Goal: Information Seeking & Learning: Find specific fact

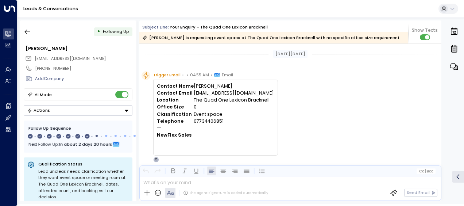
click at [32, 6] on link "Leads & Conversations" at bounding box center [50, 8] width 55 height 6
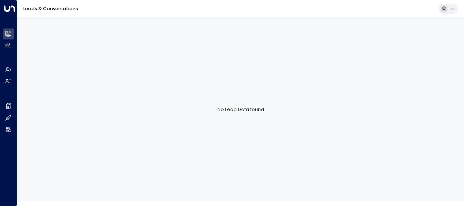
click at [50, 9] on link "Leads & Conversations" at bounding box center [50, 8] width 55 height 6
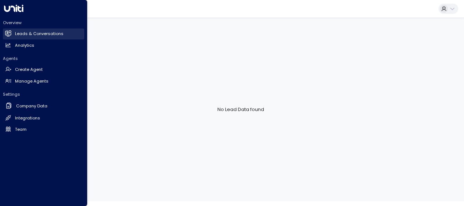
click at [13, 31] on link "Leads & Conversations Leads & Conversations" at bounding box center [43, 33] width 81 height 11
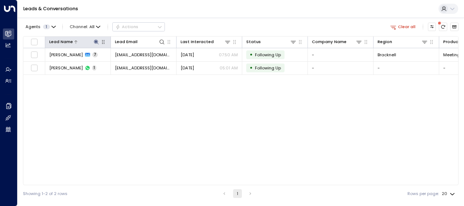
click at [96, 45] on button at bounding box center [96, 41] width 7 height 7
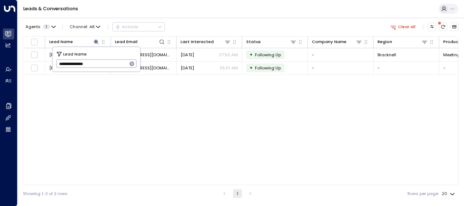
click at [133, 61] on icon "button" at bounding box center [132, 64] width 6 height 6
click at [117, 61] on input "text" at bounding box center [96, 64] width 81 height 12
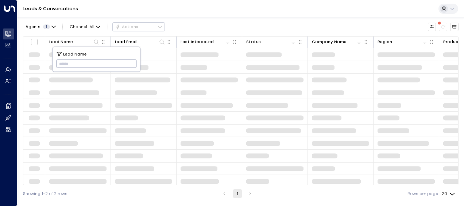
type input "**********"
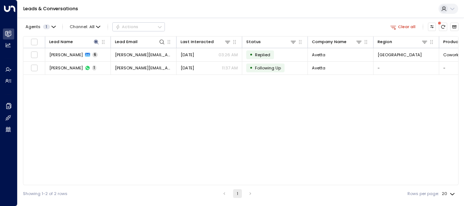
click at [162, 107] on div "Lead Name Lead Email Last Interacted Status Company Name Region Product # of pe…" at bounding box center [241, 110] width 436 height 149
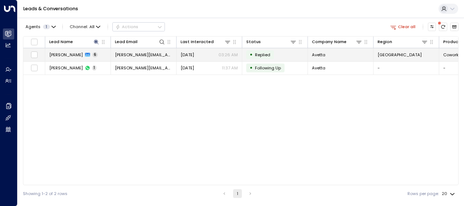
click at [251, 56] on div "•" at bounding box center [251, 55] width 3 height 10
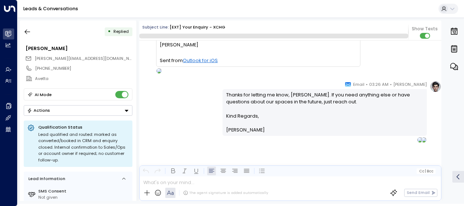
scroll to position [1438, 0]
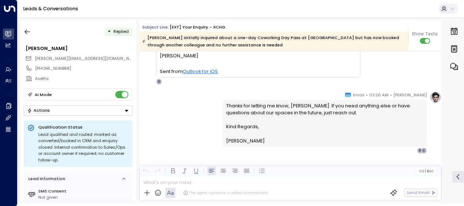
click at [307, 108] on p "Thanks for letting me know, [PERSON_NAME]. If you need anything else or have qu…" at bounding box center [325, 112] width 198 height 21
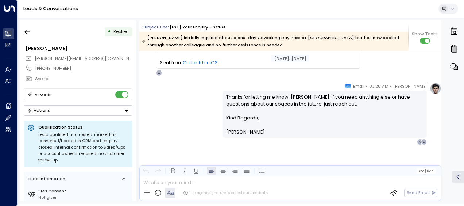
scroll to position [866, 0]
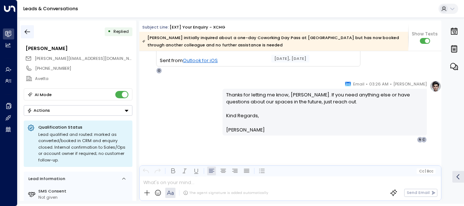
click at [26, 28] on icon "button" at bounding box center [27, 31] width 7 height 7
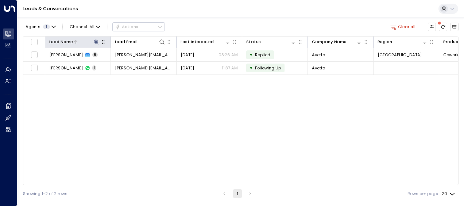
click at [94, 42] on icon at bounding box center [96, 41] width 5 height 5
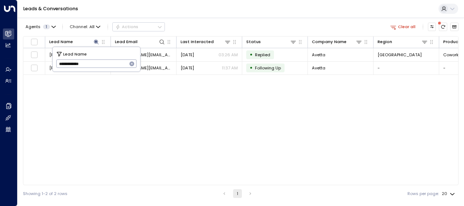
click at [131, 64] on icon "button" at bounding box center [132, 63] width 5 height 5
click at [121, 64] on input "text" at bounding box center [96, 64] width 81 height 12
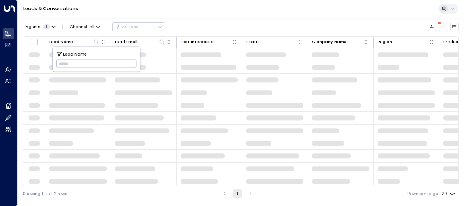
type input "**********"
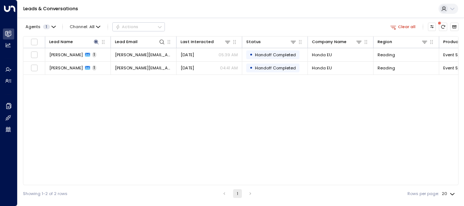
click at [216, 148] on div "Lead Name Lead Email Last Interacted Status Company Name Region Product # of pe…" at bounding box center [241, 110] width 436 height 149
click at [99, 91] on div "Lead Name Lead Email Last Interacted Status Company Name Region Product # of pe…" at bounding box center [241, 110] width 436 height 149
